Goal: Find specific page/section: Find specific page/section

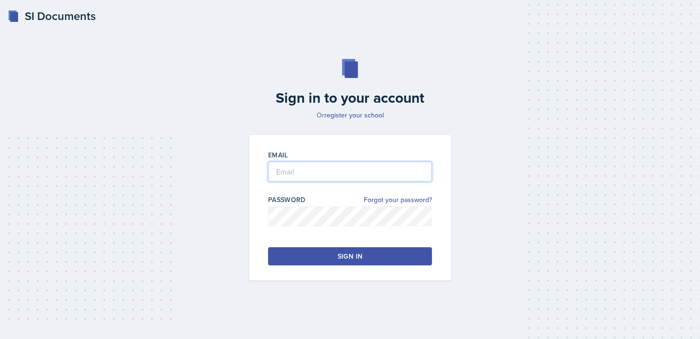
click at [320, 173] on input "email" at bounding box center [350, 172] width 164 height 20
type input "[EMAIL_ADDRESS][DOMAIN_NAME]"
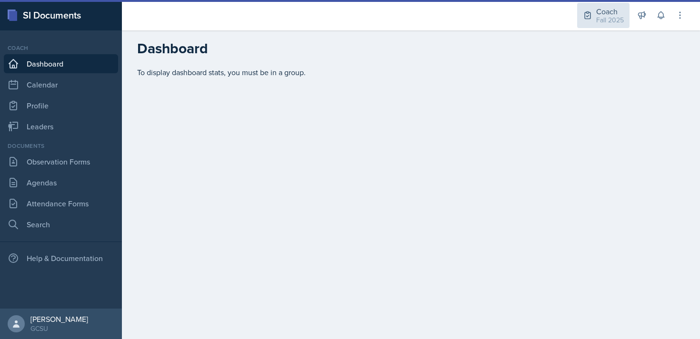
click at [609, 26] on div "Coach Fall 2025" at bounding box center [603, 15] width 52 height 25
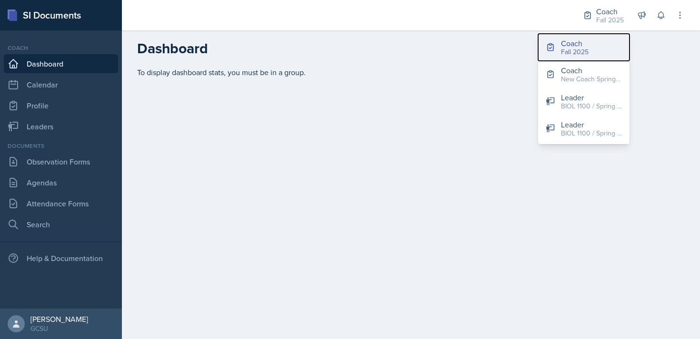
click at [573, 51] on div "Fall 2025" at bounding box center [575, 52] width 28 height 10
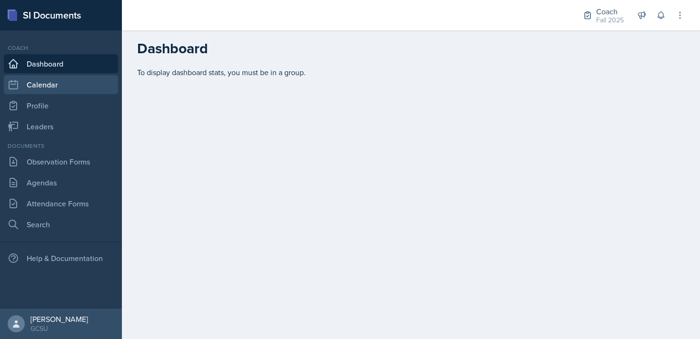
click at [67, 79] on link "Calendar" at bounding box center [61, 84] width 114 height 19
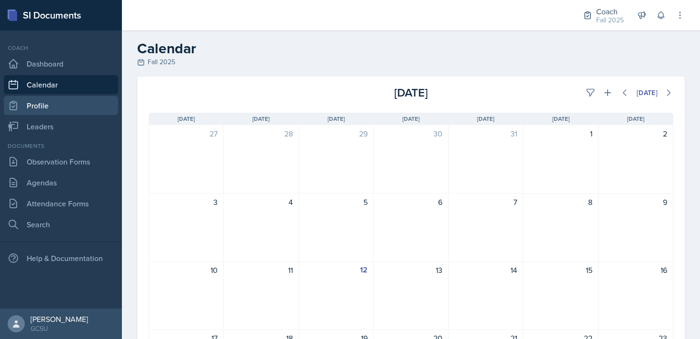
click at [66, 102] on link "Profile" at bounding box center [61, 105] width 114 height 19
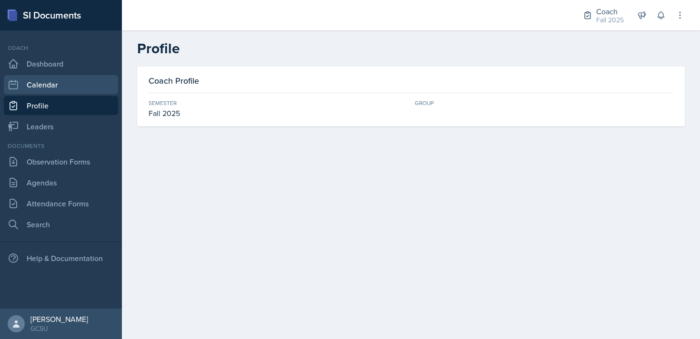
click at [69, 87] on link "Calendar" at bounding box center [61, 84] width 114 height 19
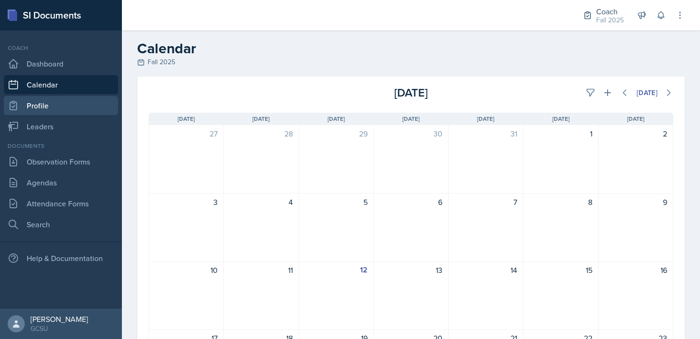
click at [70, 105] on link "Profile" at bounding box center [61, 105] width 114 height 19
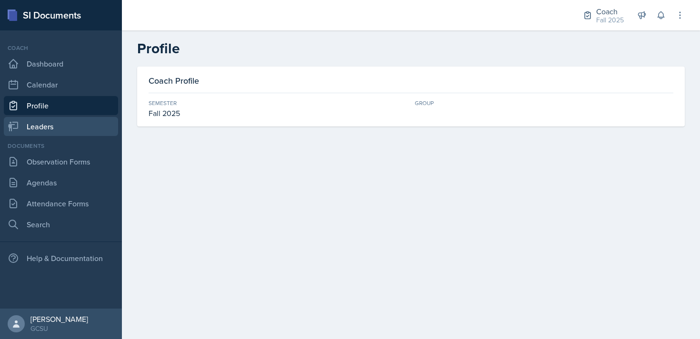
click at [70, 123] on link "Leaders" at bounding box center [61, 126] width 114 height 19
